Goal: Use online tool/utility: Utilize a website feature to perform a specific function

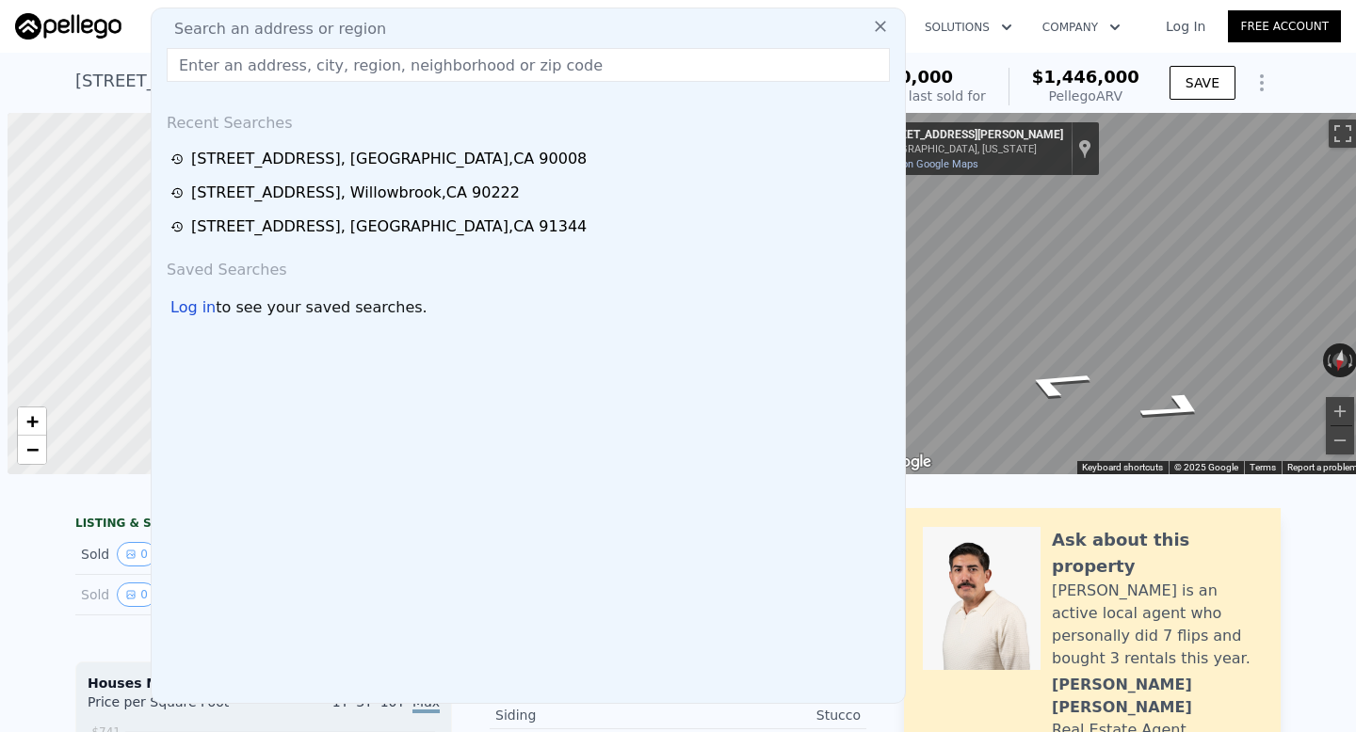
scroll to position [0, 8]
click at [438, 80] on input "text" at bounding box center [528, 65] width 723 height 34
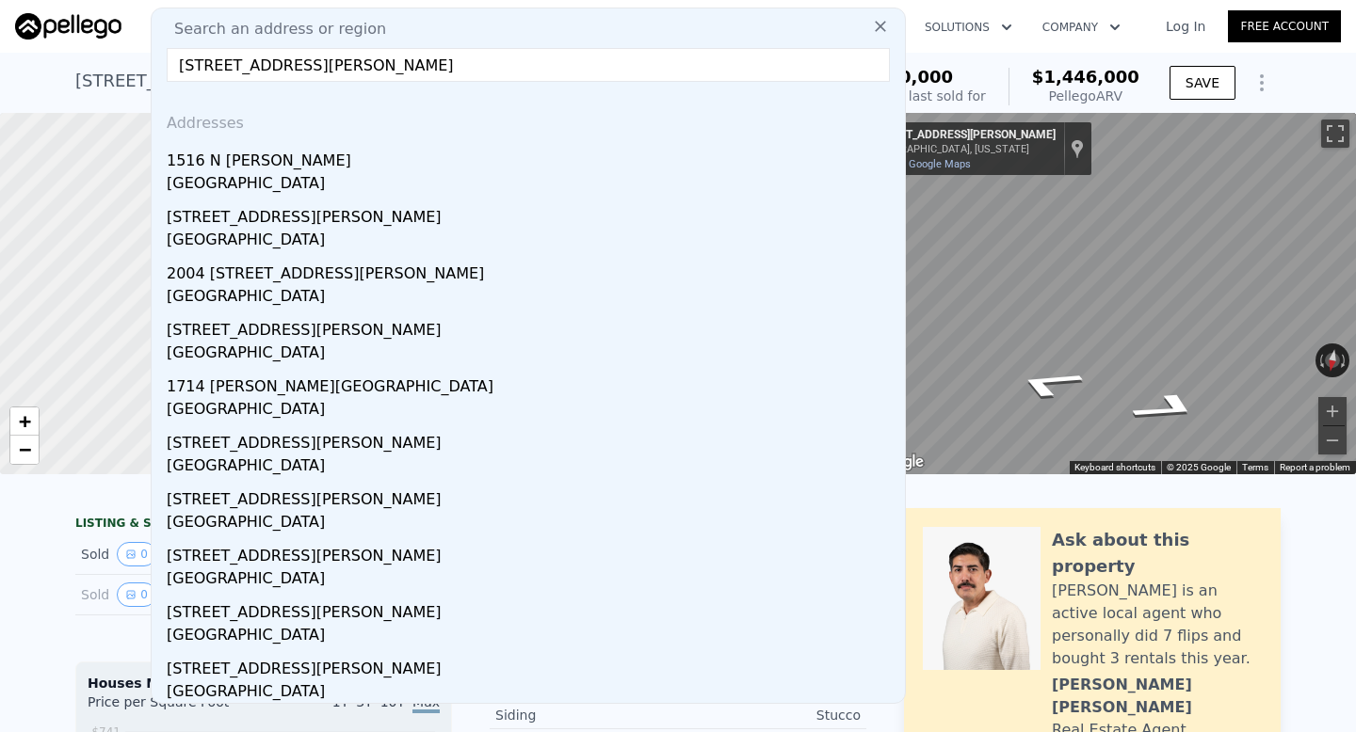
click at [506, 67] on input "[STREET_ADDRESS][PERSON_NAME]" at bounding box center [528, 65] width 723 height 34
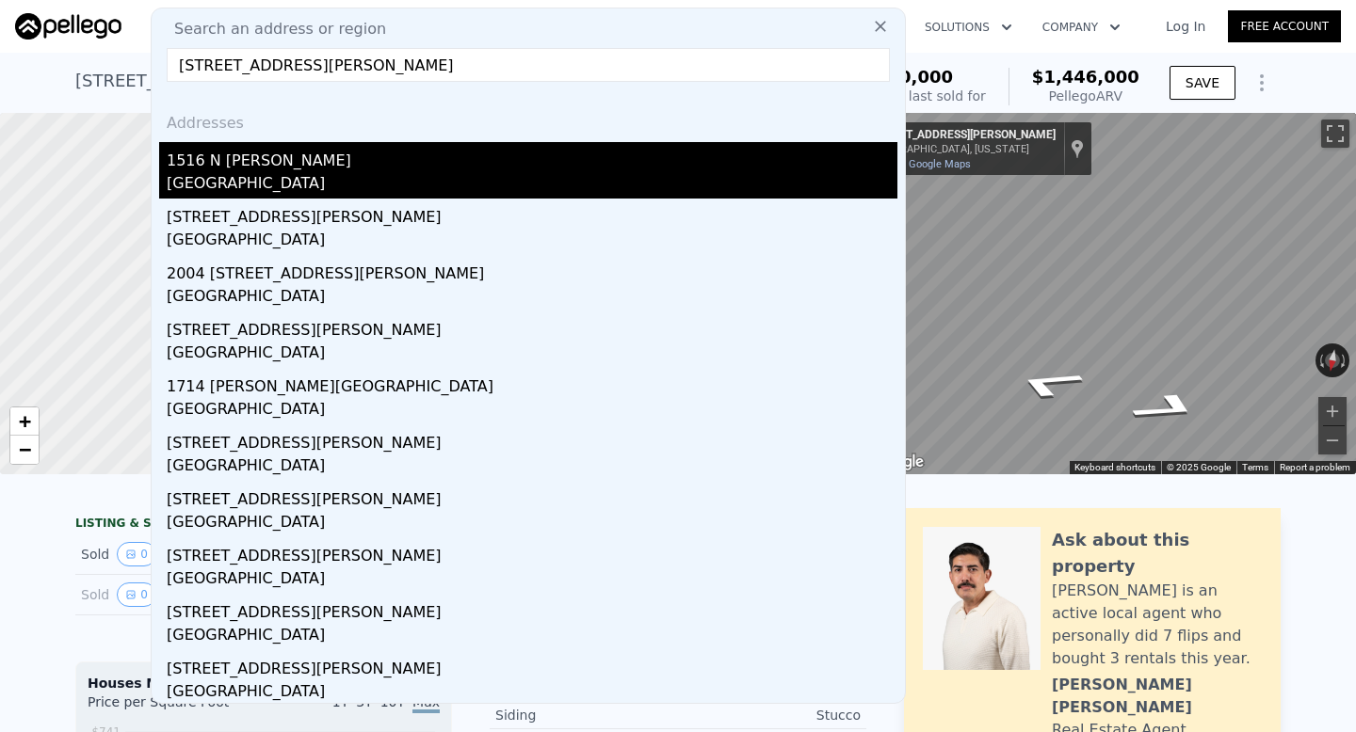
type input "[STREET_ADDRESS][PERSON_NAME]"
click at [749, 184] on div "[GEOGRAPHIC_DATA]" at bounding box center [532, 185] width 731 height 26
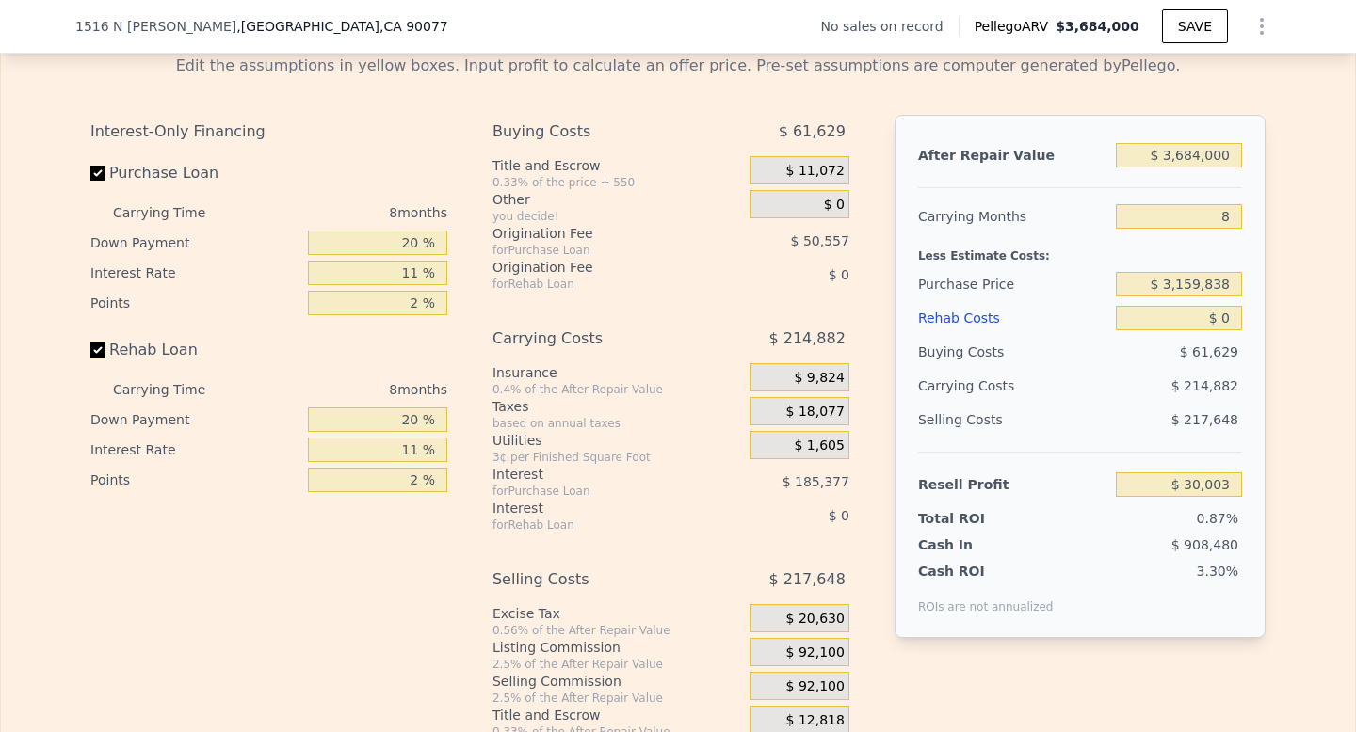
scroll to position [2421, 0]
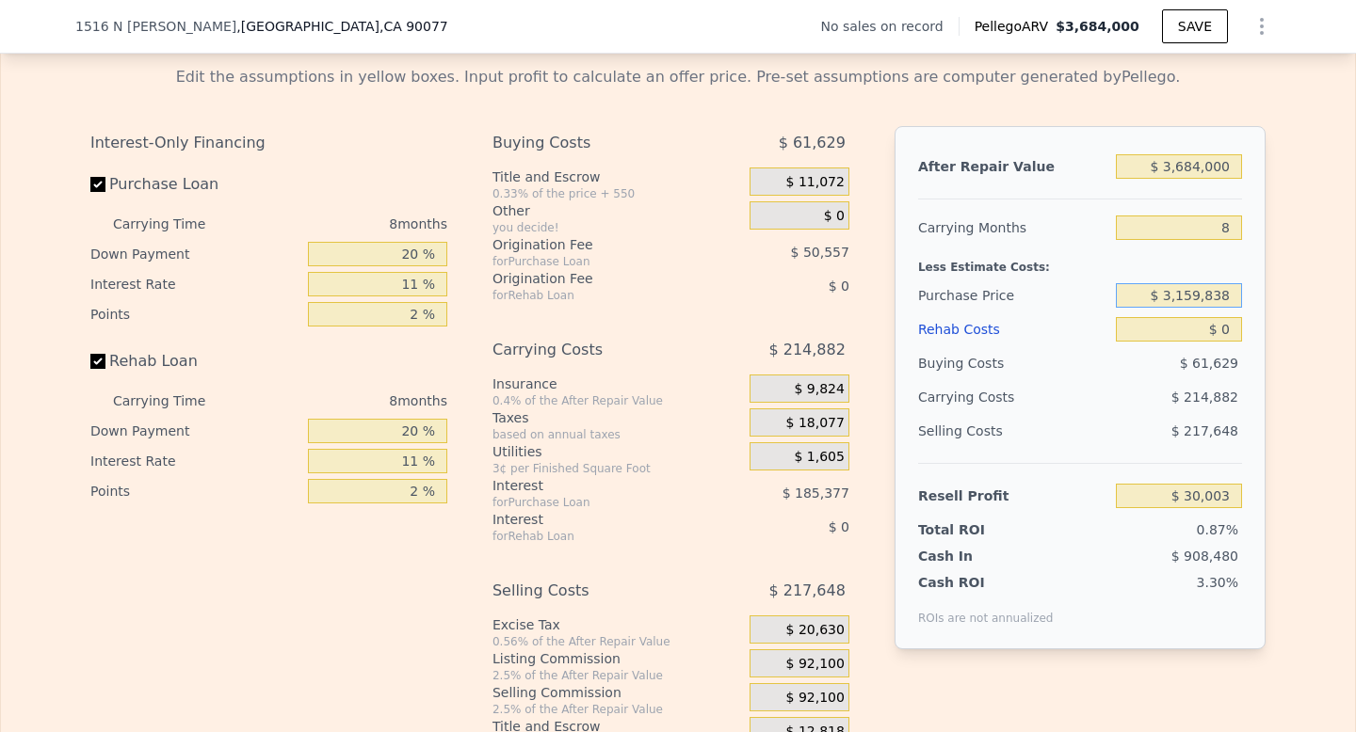
click at [1179, 284] on input "$ 3,159,838" at bounding box center [1179, 295] width 126 height 24
click at [1173, 283] on input "$ 3,159,838" at bounding box center [1179, 295] width 126 height 24
type input "$ 2,159,838"
click at [1181, 484] on input "$ 30,003" at bounding box center [1179, 496] width 126 height 24
type input "$ 1,107,997"
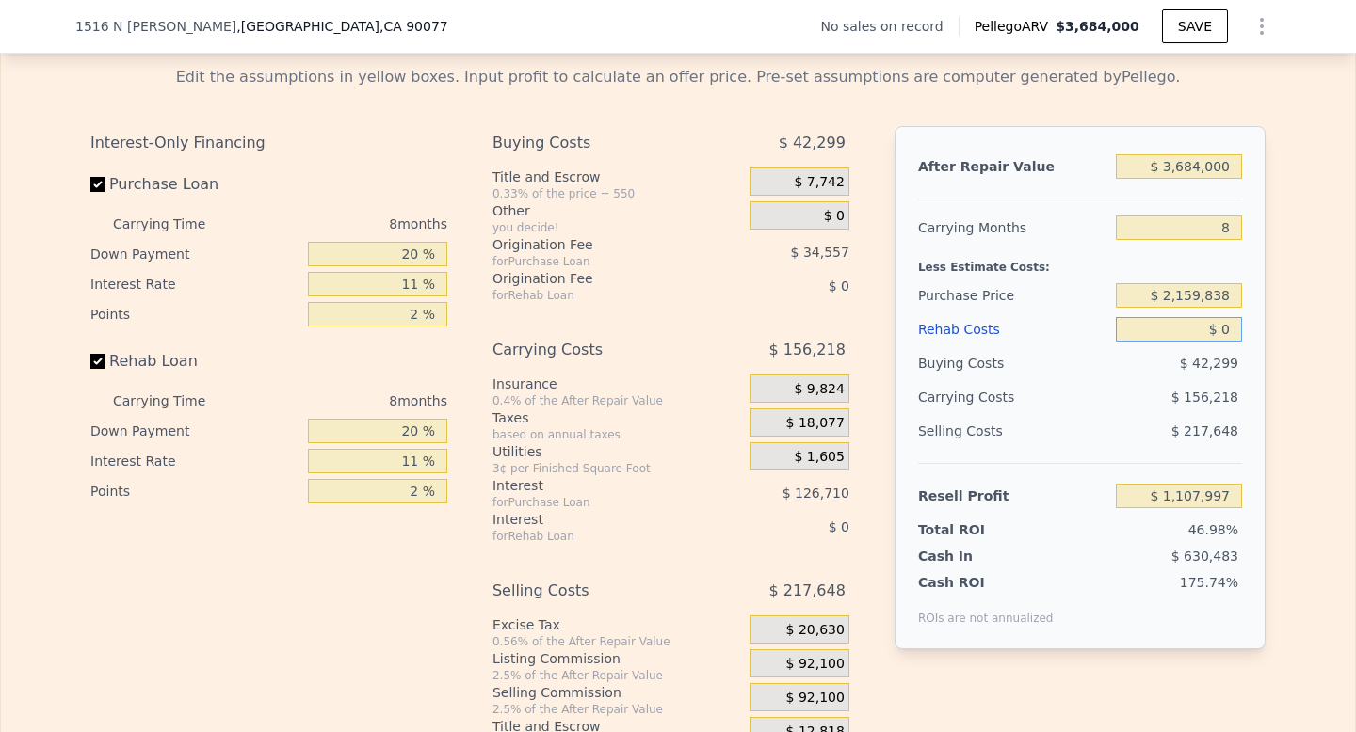
click at [1233, 317] on input "$ 0" at bounding box center [1179, 329] width 126 height 24
type input "$ 5"
type input "$ 1,107,992"
type input "$ 50"
type input "$ 1,107,946"
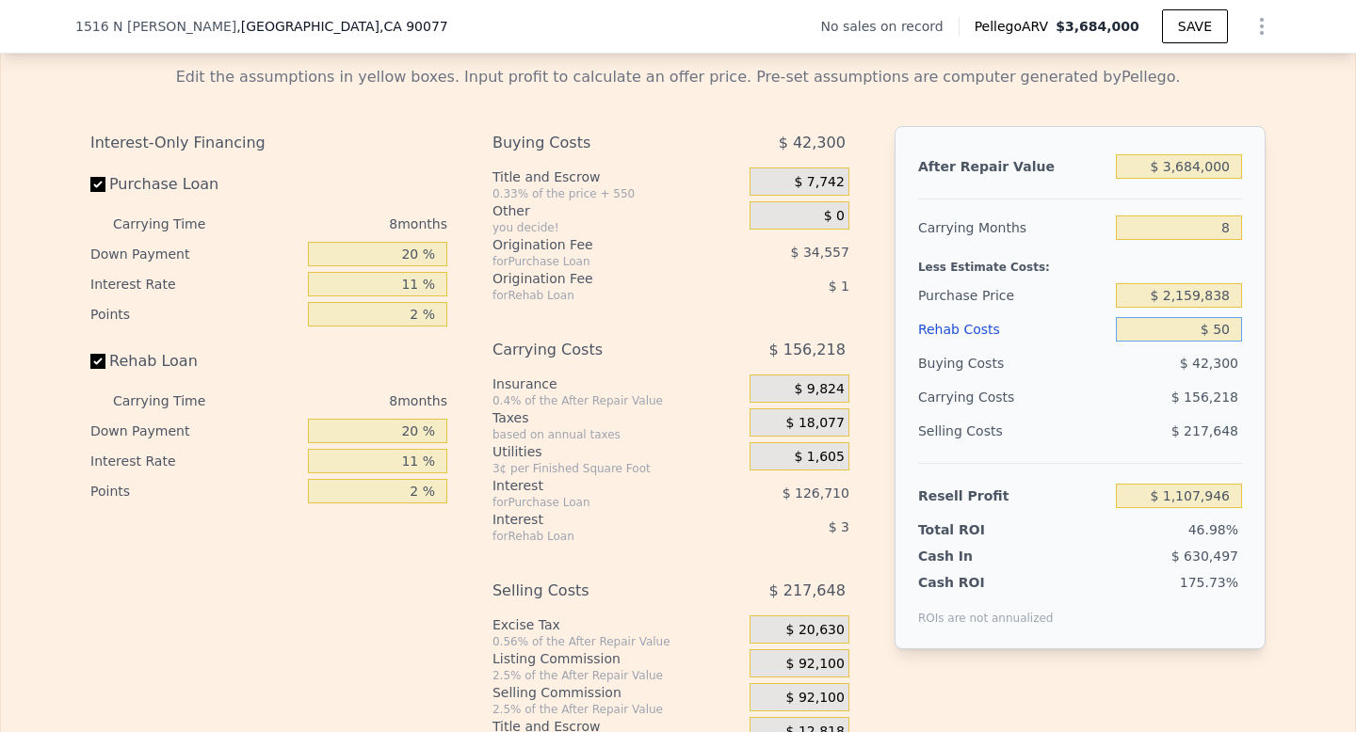
type input "$ 500"
type input "$ 1,107,457"
type input "$ 5,000"
type input "$ 1,102,621"
type input "$ 50,000"
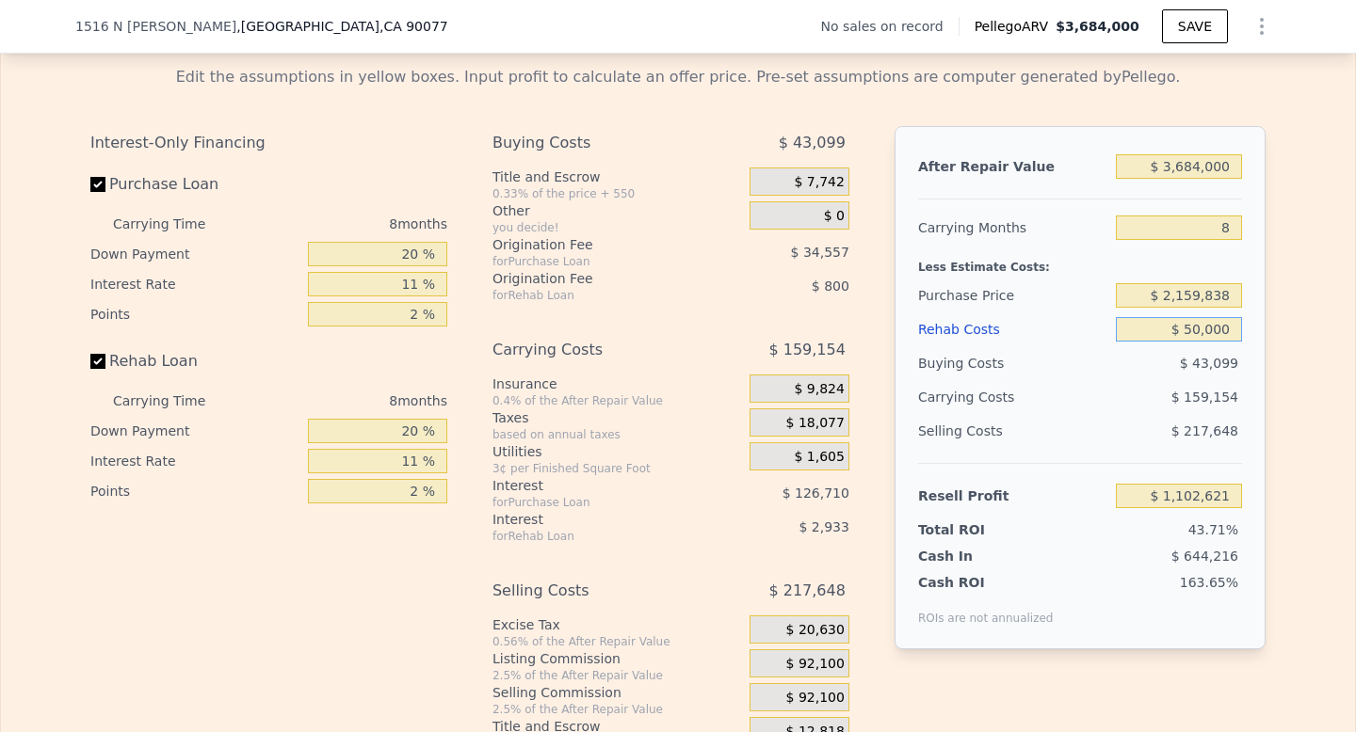
type input "$ 1,054,261"
type input "$ 0"
type input "$ 30,003"
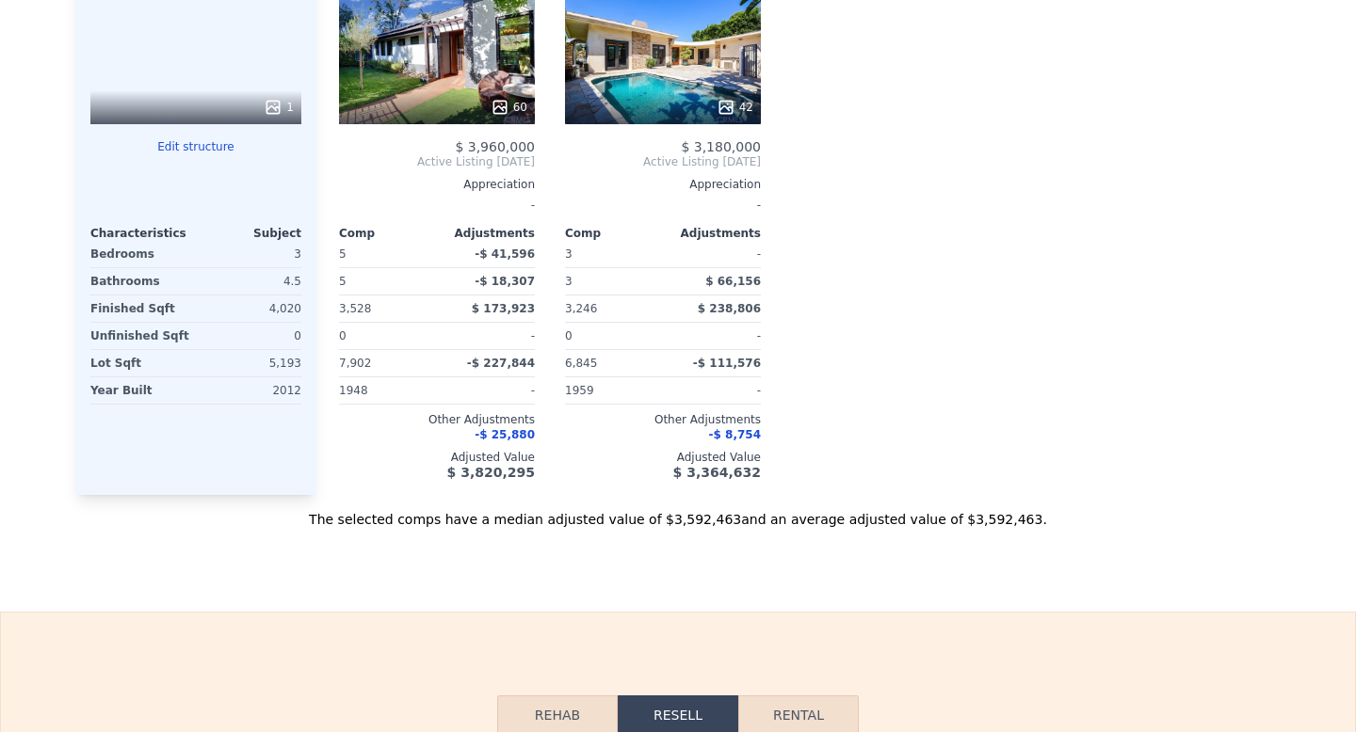
scroll to position [0, 0]
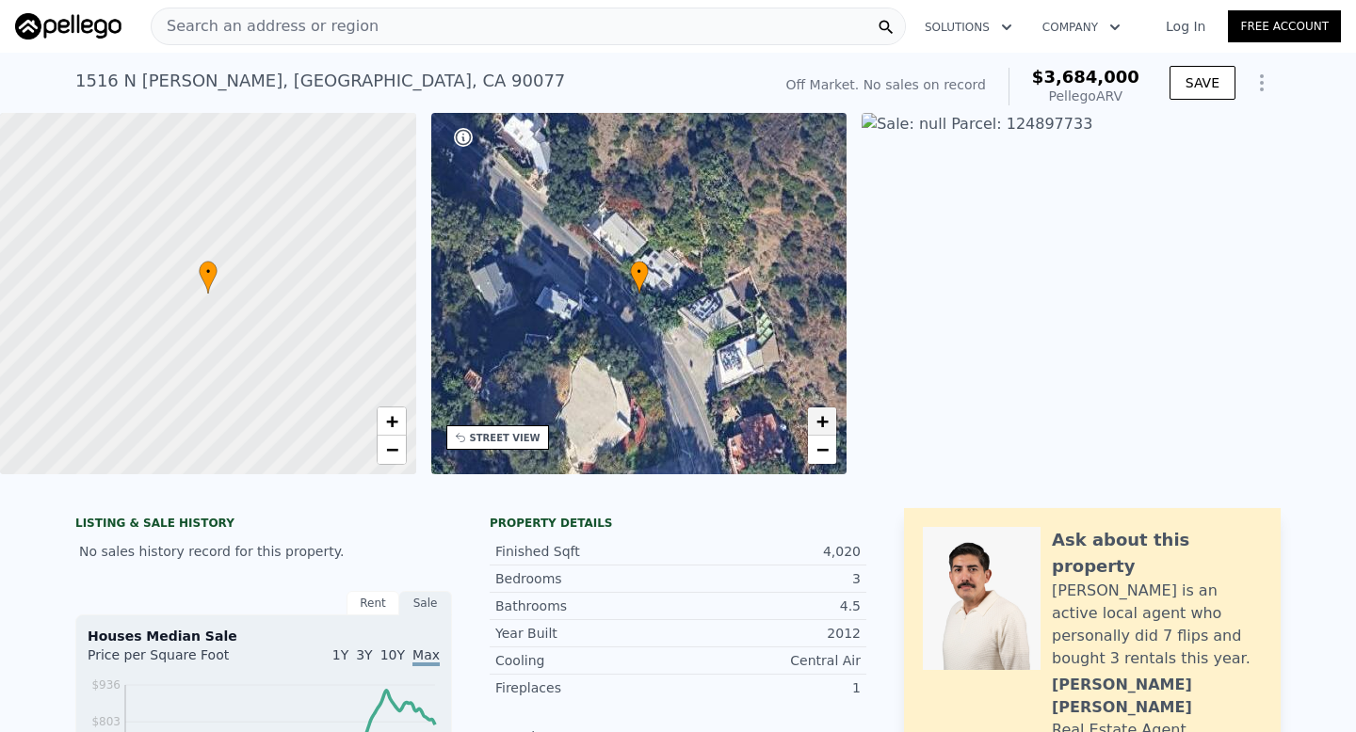
click at [829, 417] on link "+" at bounding box center [822, 422] width 28 height 28
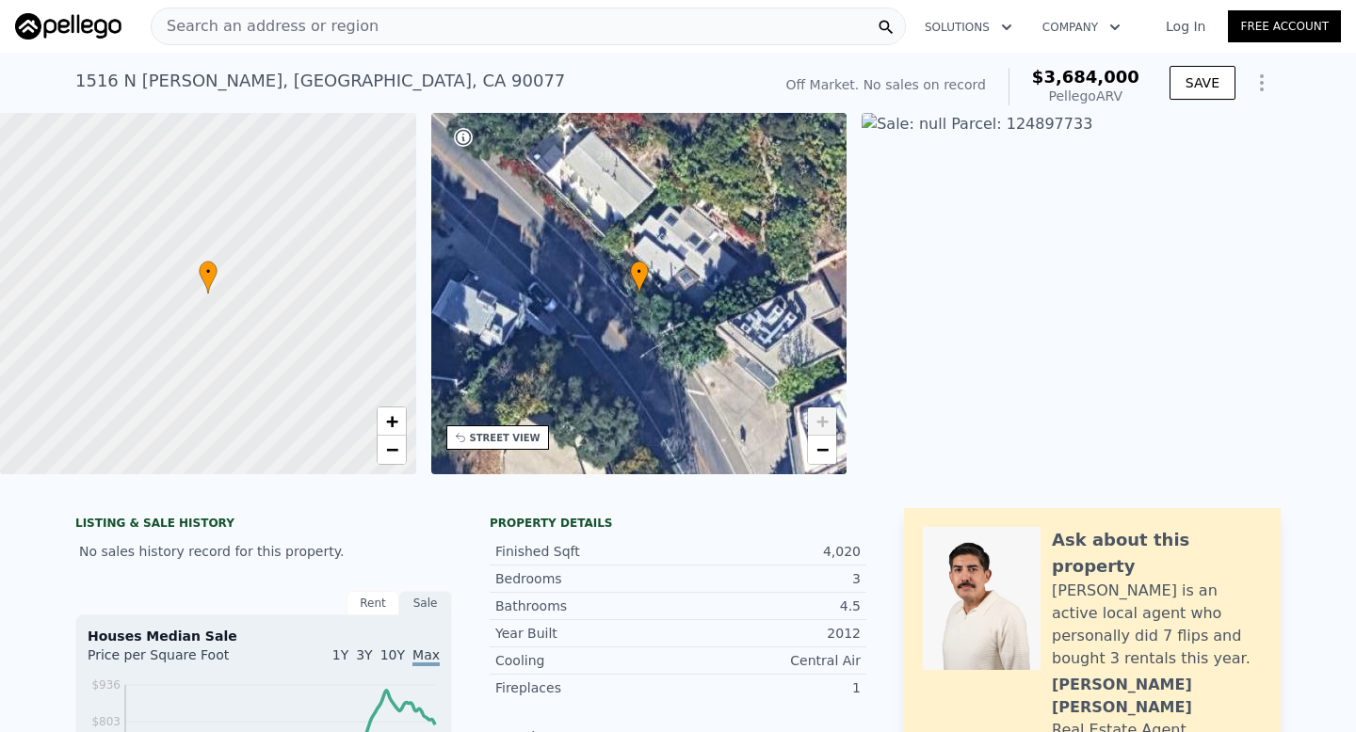
click at [829, 417] on link "+" at bounding box center [822, 422] width 28 height 28
click at [819, 425] on span "+" at bounding box center [822, 422] width 12 height 24
click at [819, 456] on span "−" at bounding box center [822, 450] width 12 height 24
